Goal: Task Accomplishment & Management: Manage account settings

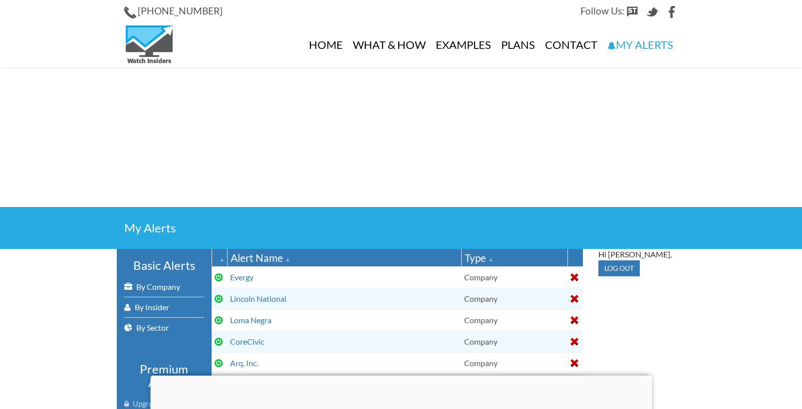
select select
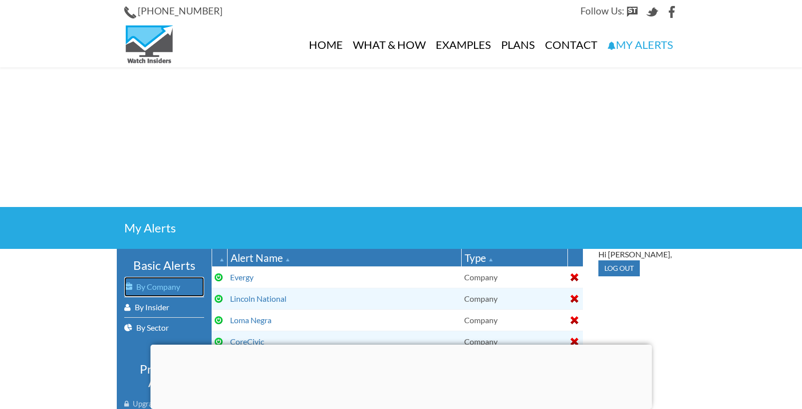
click at [161, 284] on link "By Company" at bounding box center [164, 287] width 80 height 20
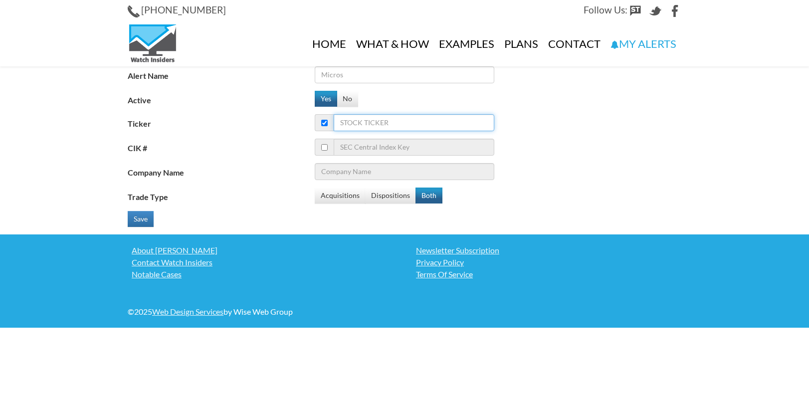
click at [406, 124] on input "Ticker" at bounding box center [414, 122] width 161 height 17
type input "la"
type input "Loews Corp."
type input "las"
type input "lase"
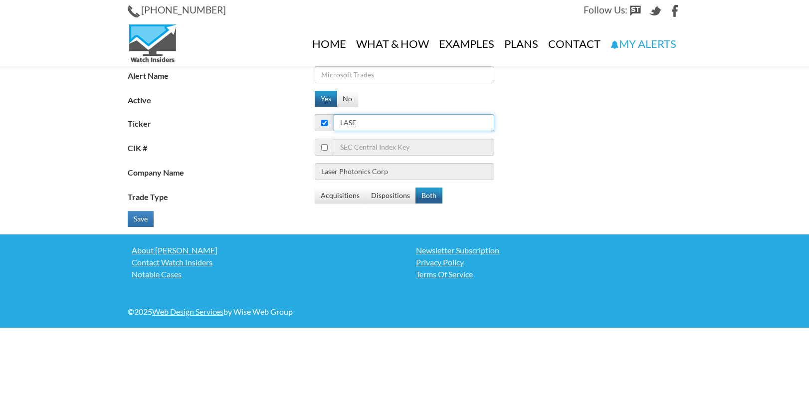
type input "Lentuo International Inc."
type input "lase"
type input "Laser Photonics Corp"
type input "lase"
click at [385, 77] on input "Alert Name" at bounding box center [405, 74] width 180 height 17
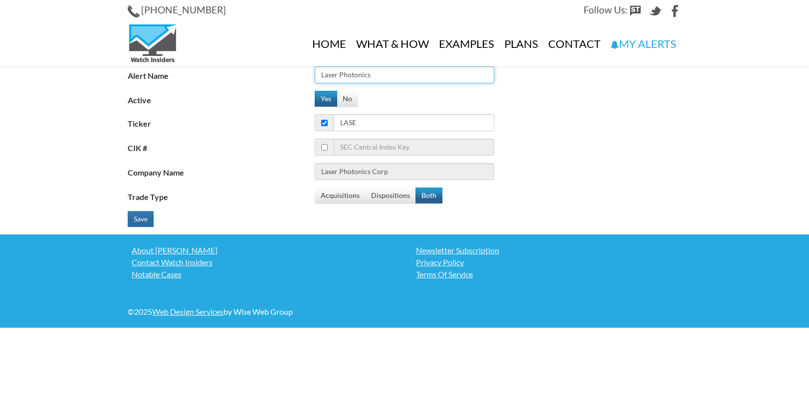
type input "Laser Photonics"
click at [139, 219] on button "Save" at bounding box center [141, 219] width 26 height 16
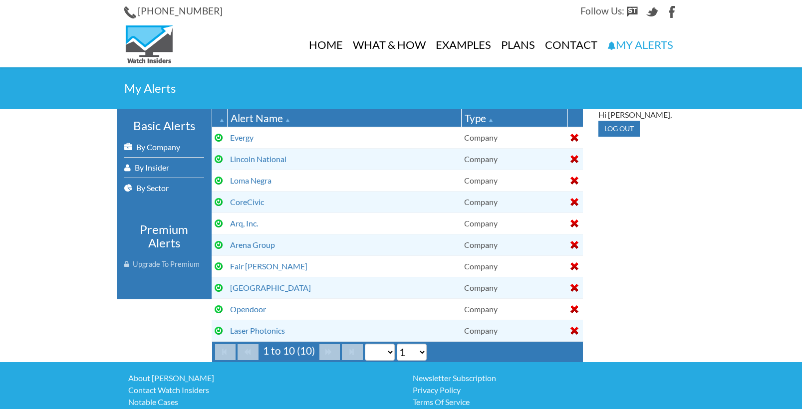
select select
